Goal: Transaction & Acquisition: Book appointment/travel/reservation

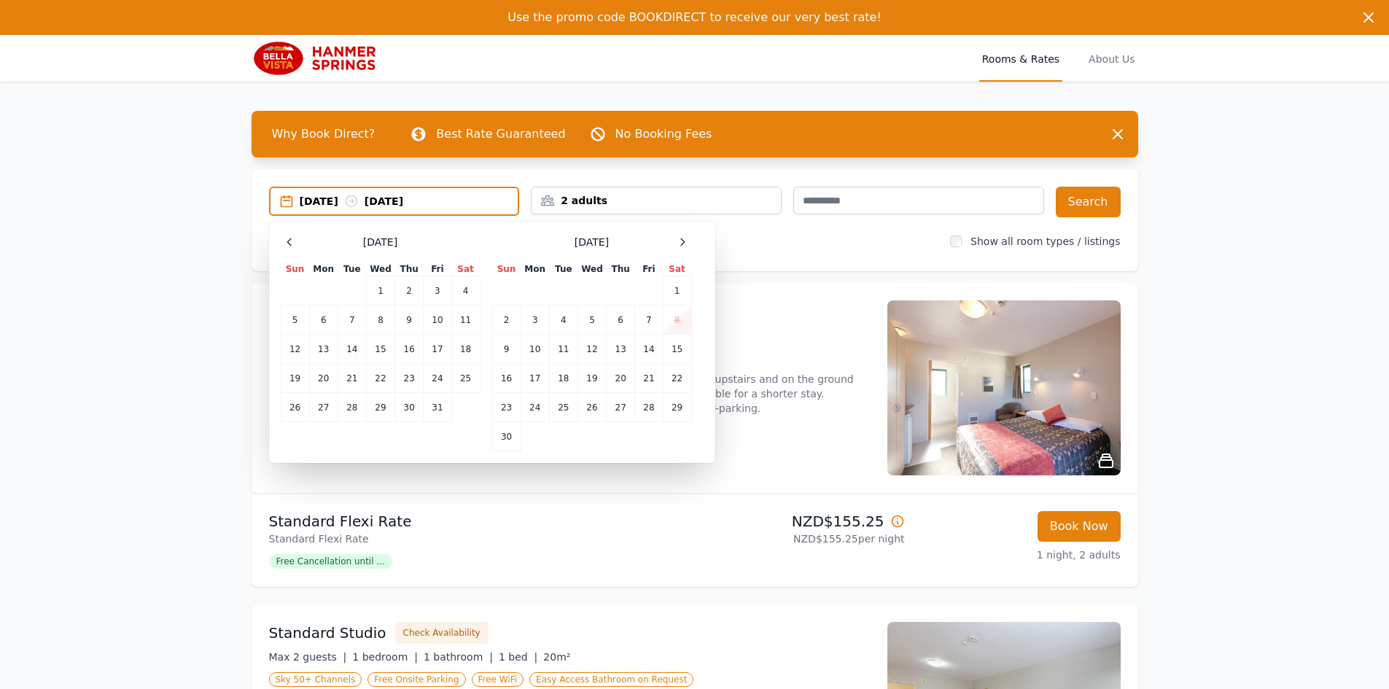
click at [682, 241] on icon at bounding box center [682, 242] width 12 height 12
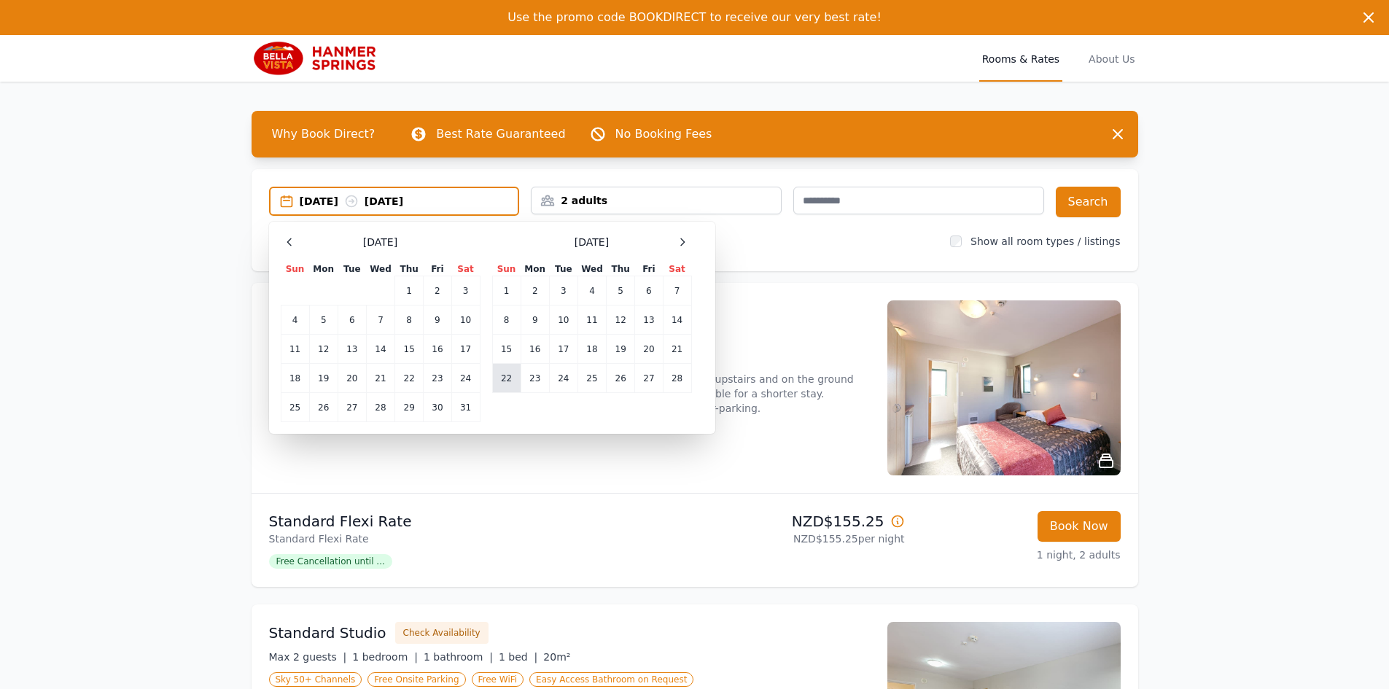
drag, startPoint x: 503, startPoint y: 380, endPoint x: 558, endPoint y: 380, distance: 54.7
click at [511, 380] on td "22" at bounding box center [506, 378] width 28 height 29
click at [563, 380] on td "24" at bounding box center [563, 378] width 28 height 29
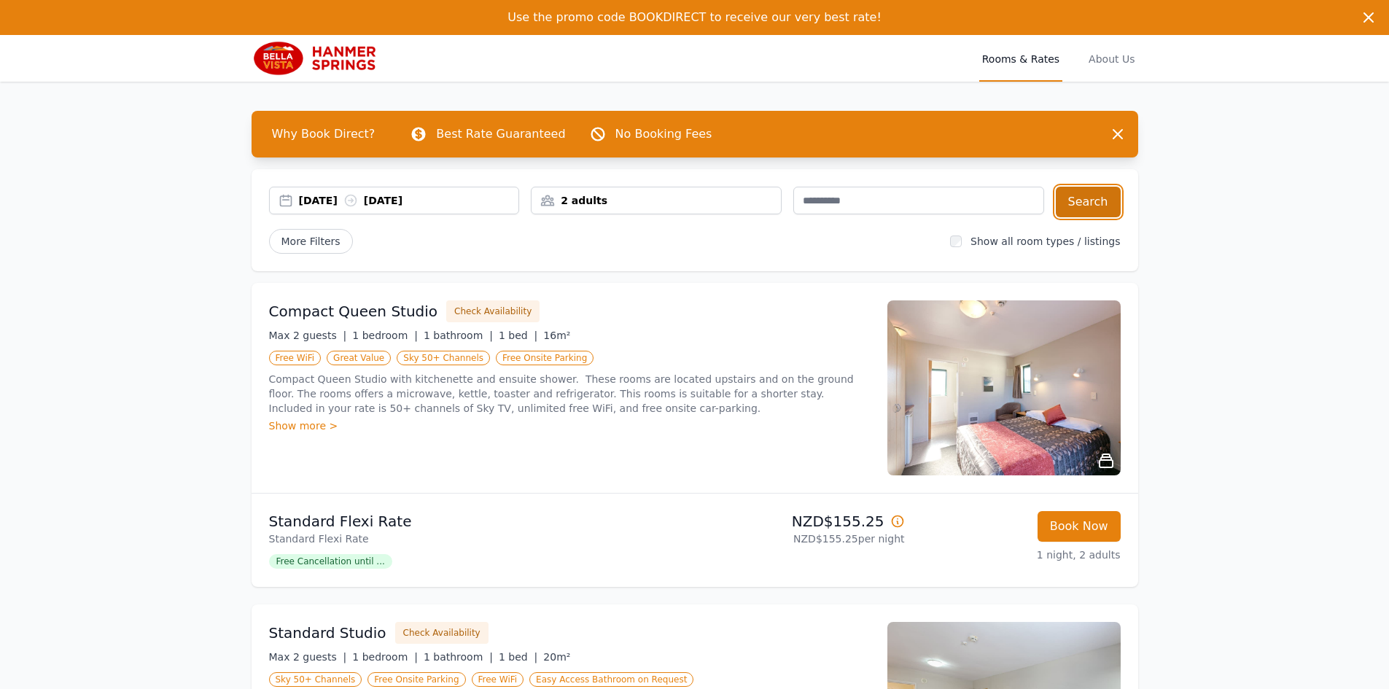
click at [1089, 201] on button "Search" at bounding box center [1088, 202] width 65 height 31
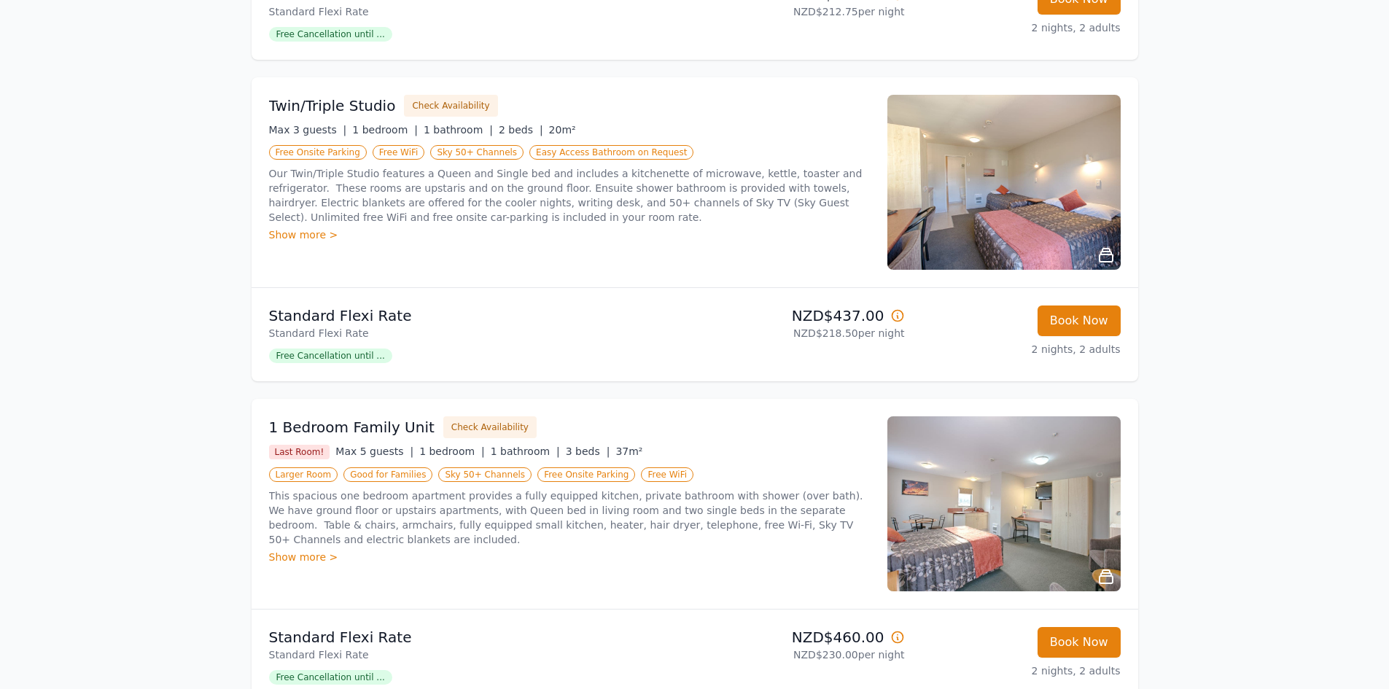
scroll to position [875, 0]
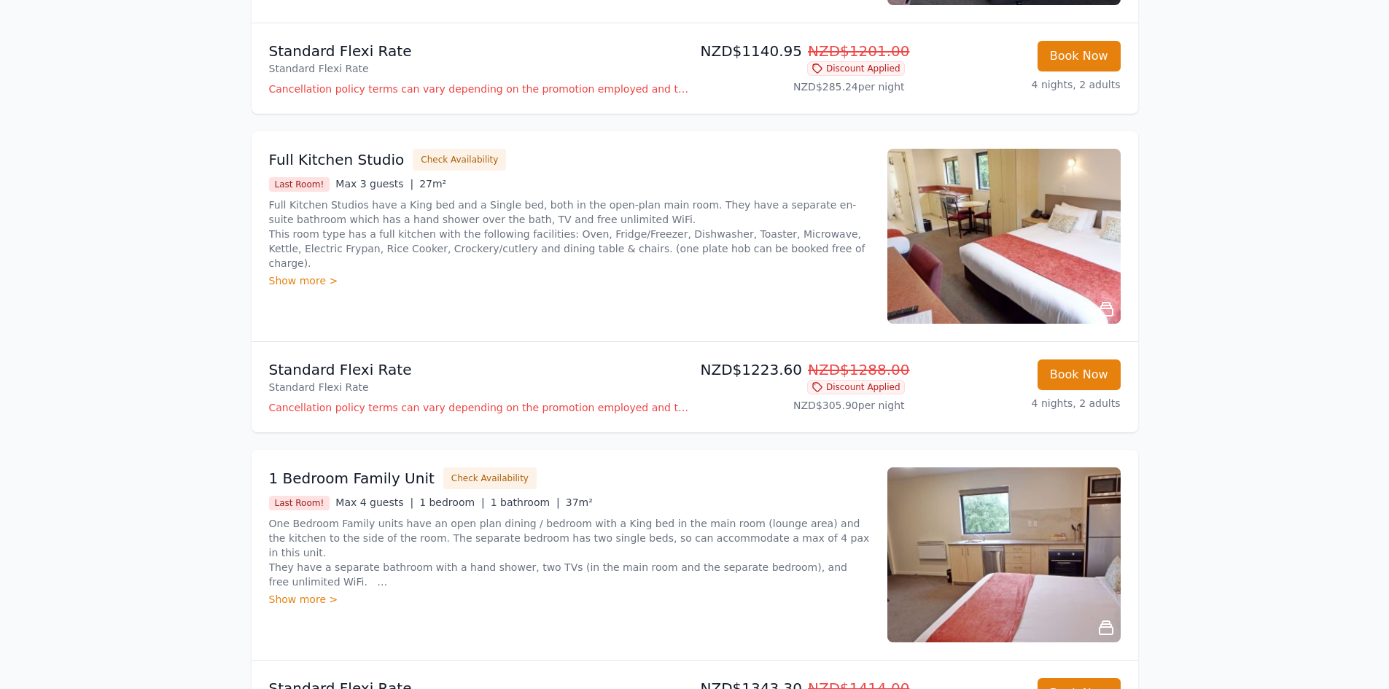
scroll to position [510, 0]
